Goal: Information Seeking & Learning: Learn about a topic

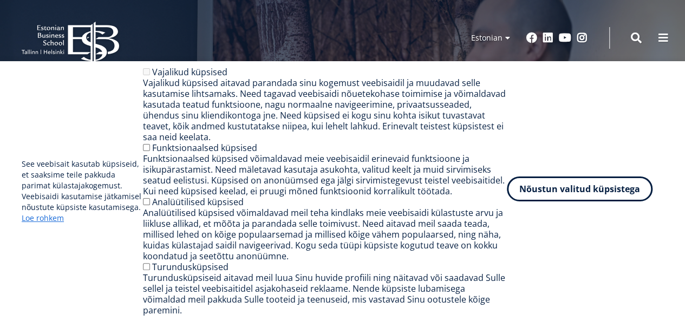
click at [575, 196] on button "Nõustun valitud küpsistega" at bounding box center [580, 189] width 146 height 25
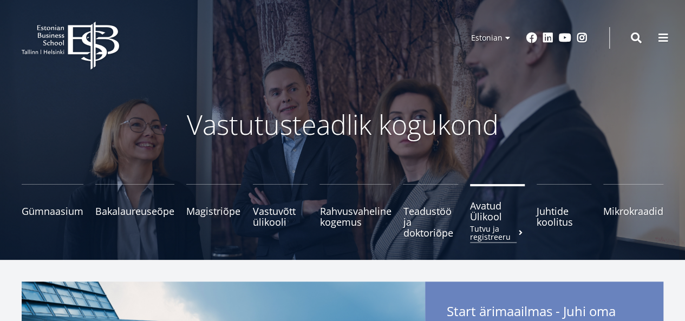
click at [495, 214] on span "Avatud Ülikool Tutvu ja registreeru" at bounding box center [497, 211] width 55 height 22
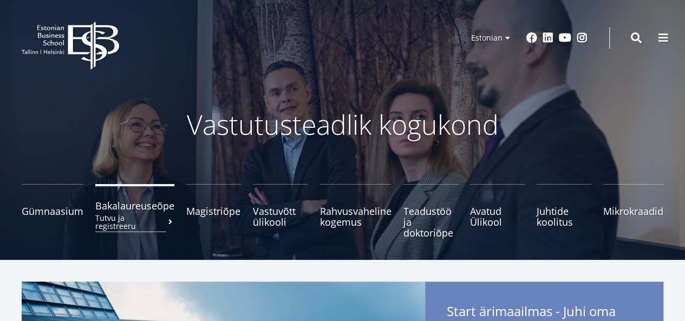
click at [131, 206] on span "Bakalaureuseõpe Tutvu ja registreeru" at bounding box center [134, 205] width 79 height 11
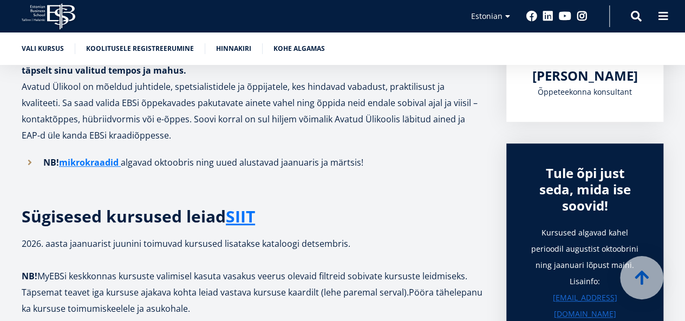
scroll to position [273, 0]
click at [239, 211] on link "SIIT" at bounding box center [240, 217] width 29 height 16
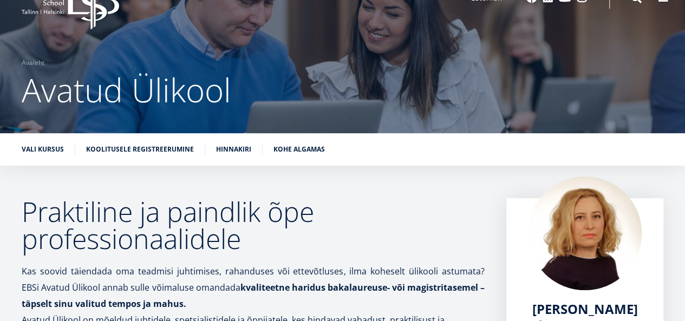
scroll to position [0, 0]
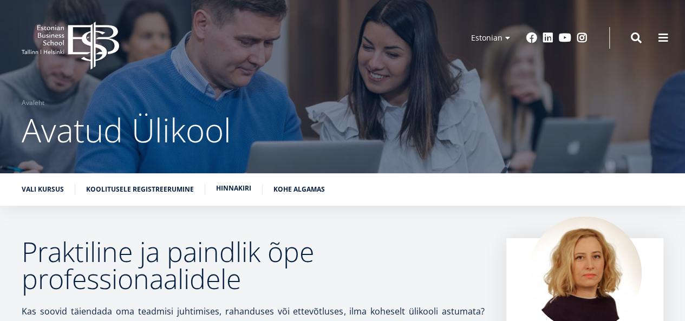
click at [237, 194] on li "Hinnakiri" at bounding box center [239, 189] width 47 height 11
click at [232, 189] on link "Hinnakiri" at bounding box center [233, 188] width 35 height 11
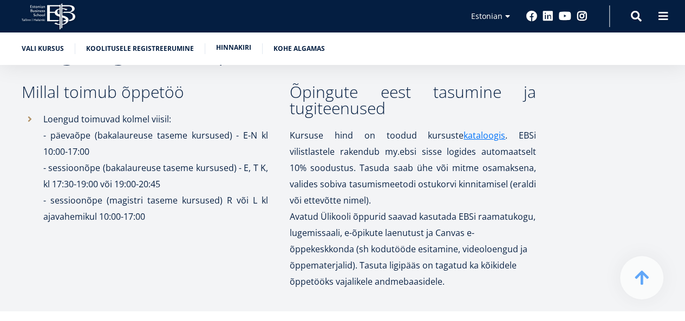
scroll to position [2012, 0]
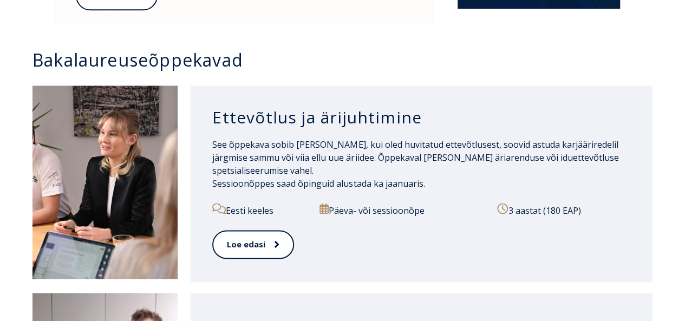
scroll to position [721, 0]
